Goal: Task Accomplishment & Management: Manage account settings

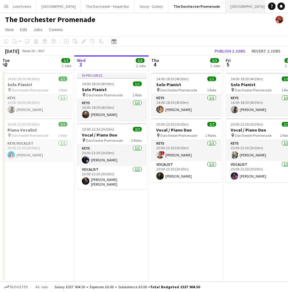
scroll to position [0, 136]
click at [281, 7] on button "Oblix Close" at bounding box center [290, 6] width 18 height 12
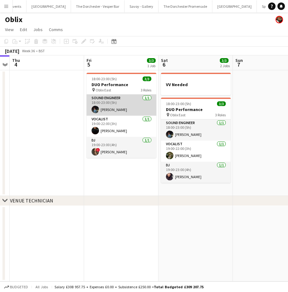
scroll to position [0, 218]
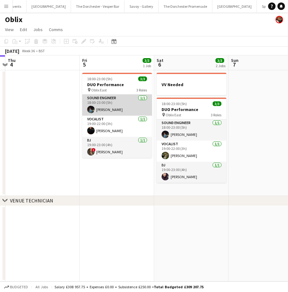
click at [124, 106] on app-card-role "Sound Engineer [DATE] 18:00-23:00 (5h) [PERSON_NAME]" at bounding box center [117, 105] width 70 height 21
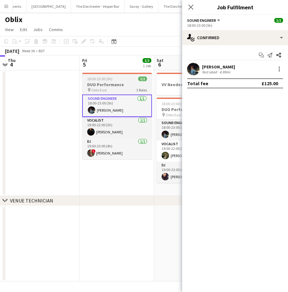
click at [121, 92] on div "pin Oblix East 3 Roles" at bounding box center [117, 89] width 70 height 5
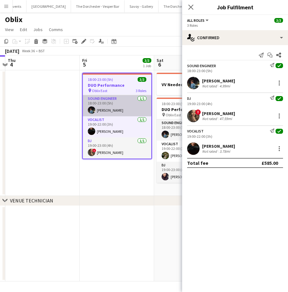
click at [122, 113] on app-card-role "Sound Engineer [DATE] 18:00-23:00 (5h) [PERSON_NAME]" at bounding box center [117, 105] width 68 height 21
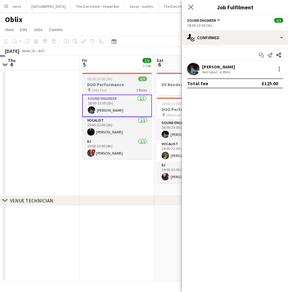
click at [96, 77] on span "18:00-23:00 (5h)" at bounding box center [99, 79] width 25 height 5
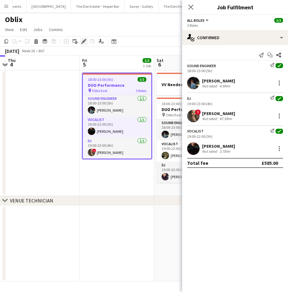
click at [80, 43] on div "Edit" at bounding box center [83, 41] width 7 height 7
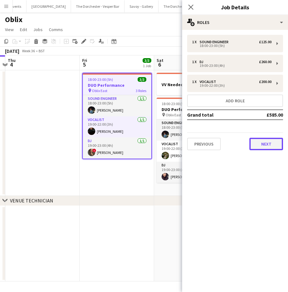
click at [259, 146] on button "Next" at bounding box center [266, 144] width 34 height 12
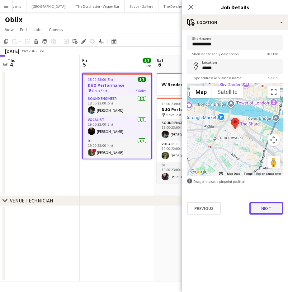
click at [263, 210] on button "Next" at bounding box center [266, 208] width 34 height 12
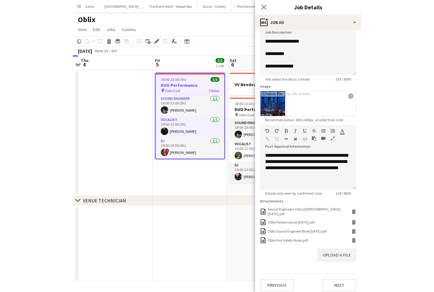
scroll to position [49, 0]
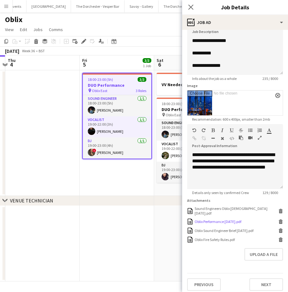
click at [224, 219] on div "Oblix Performance [DATE].pdf" at bounding box center [218, 221] width 47 height 5
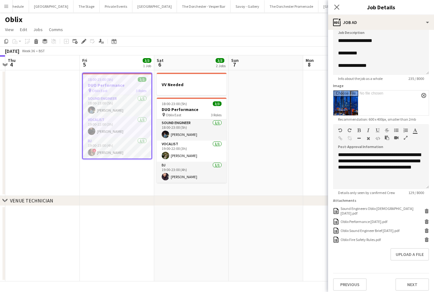
scroll to position [0, 0]
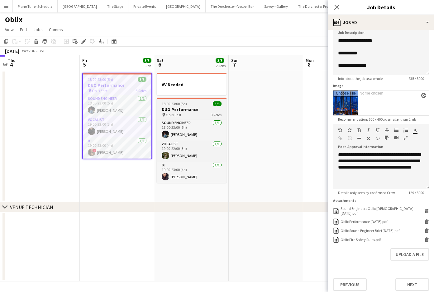
click at [177, 103] on span "18:00-23:00 (5h)" at bounding box center [174, 103] width 25 height 5
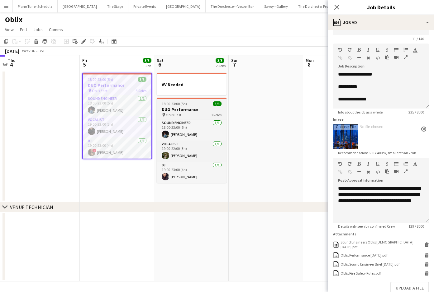
type input "**********"
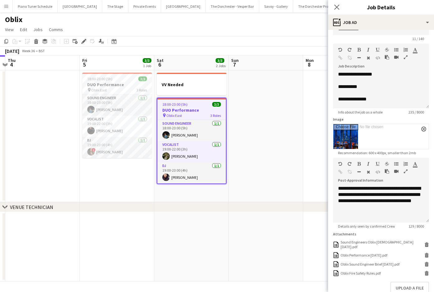
scroll to position [49, 0]
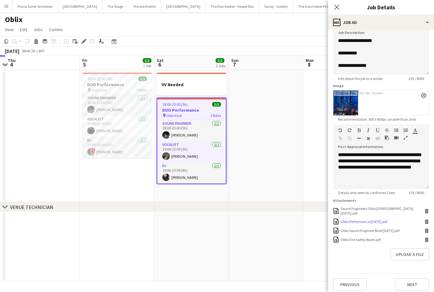
click at [288, 219] on div "Oblix Performance [DATE].pdf" at bounding box center [363, 221] width 47 height 5
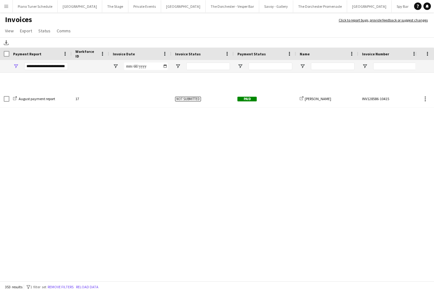
scroll to position [0, 0]
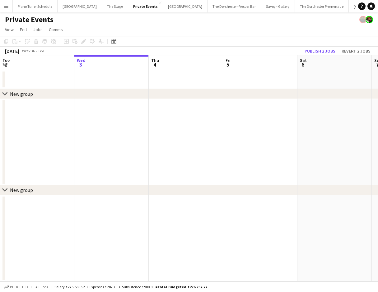
click at [6, 7] on app-icon "Menu" at bounding box center [6, 6] width 5 height 5
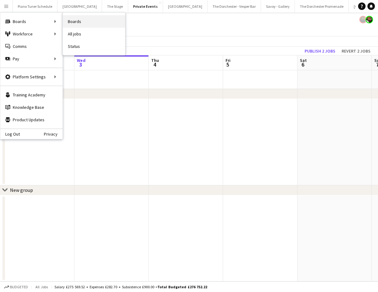
click at [75, 24] on link "Boards" at bounding box center [94, 21] width 62 height 12
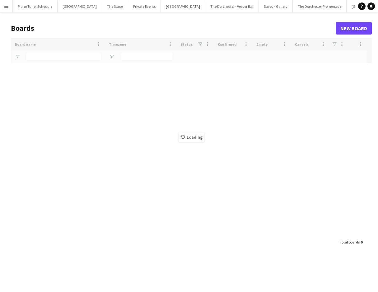
type input "******"
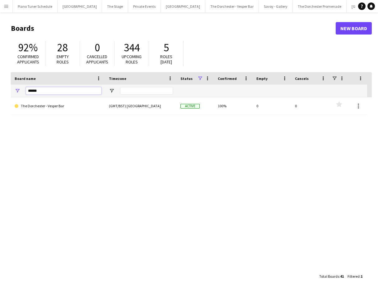
drag, startPoint x: 40, startPoint y: 91, endPoint x: 21, endPoint y: 91, distance: 19.6
click at [21, 91] on div "******" at bounding box center [58, 91] width 94 height 12
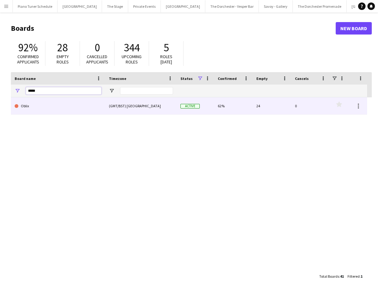
type input "*****"
click at [41, 110] on link "Oblix" at bounding box center [58, 105] width 87 height 17
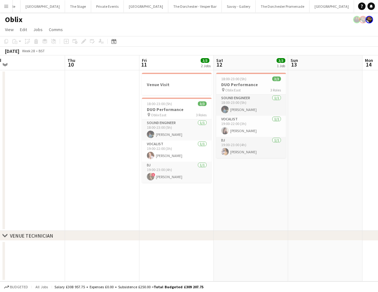
scroll to position [0, 158]
click at [309, 140] on app-date-cell at bounding box center [326, 150] width 74 height 161
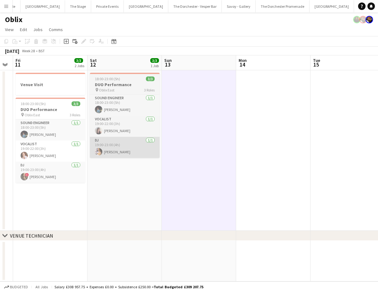
scroll to position [0, 134]
